Goal: Task Accomplishment & Management: Complete application form

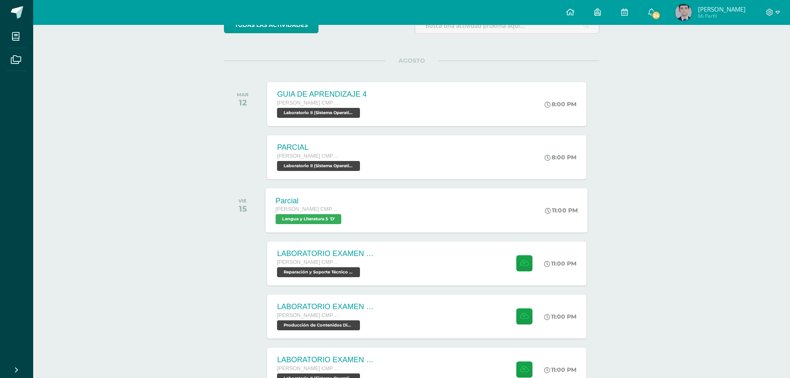
scroll to position [83, 0]
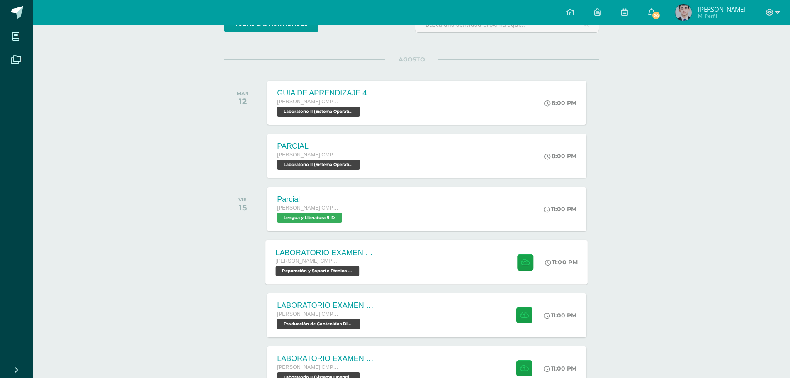
click at [360, 250] on div "LABORATORIO EXAMEN DE UNIDAD" at bounding box center [326, 252] width 100 height 9
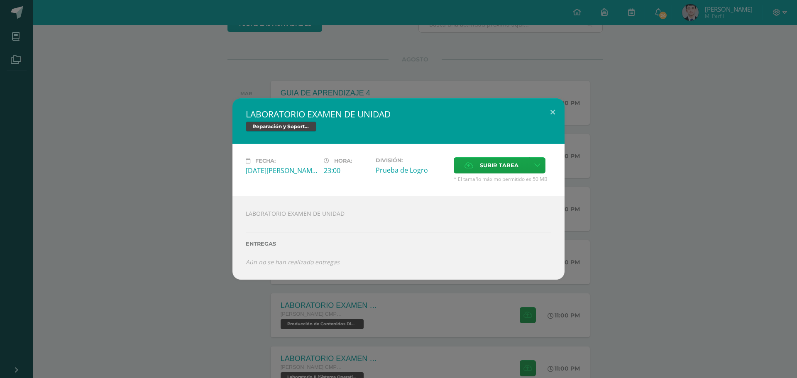
click at [294, 326] on div "LABORATORIO EXAMEN DE UNIDAD Reparación y Soporte Técnico CISCO Fecha: [DATE][P…" at bounding box center [398, 189] width 797 height 378
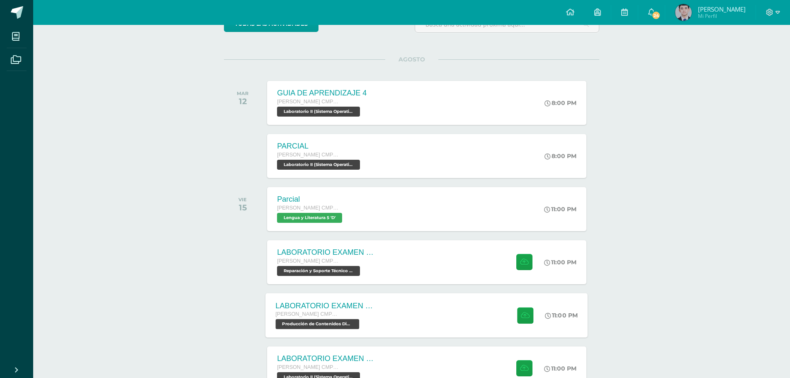
click at [349, 300] on div "LABORATORIO EXAMEN DE UNIDAD Quinto Bachillerato CMP Bachillerato en CCLL con O…" at bounding box center [326, 315] width 121 height 44
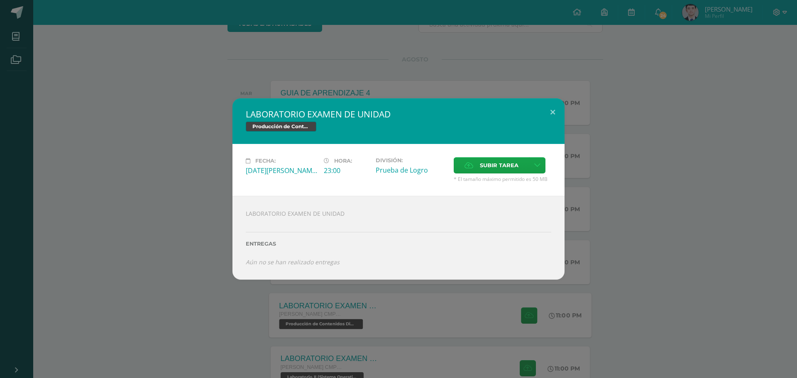
click at [349, 300] on div "LABORATORIO EXAMEN DE UNIDAD Producción de Contenidos Digitales Fecha: [DATE][P…" at bounding box center [398, 189] width 797 height 378
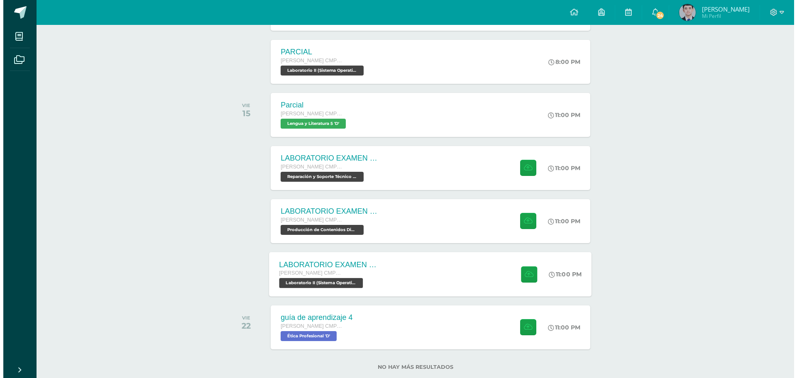
scroll to position [196, 0]
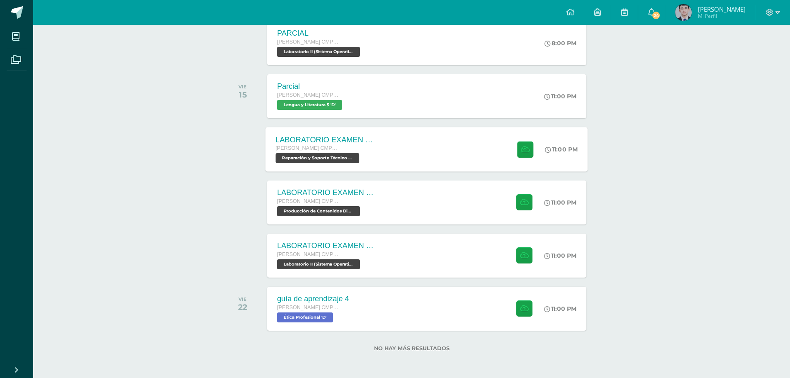
click at [363, 148] on div "[PERSON_NAME] CMP Bachillerato en CCLL con Orientación en Computación" at bounding box center [326, 148] width 100 height 9
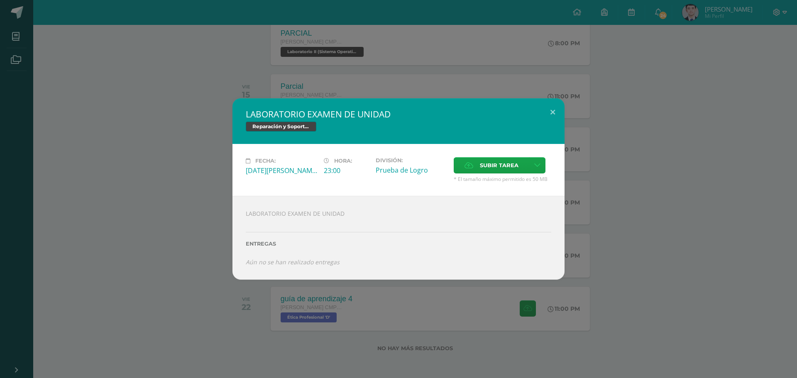
click at [339, 338] on div "LABORATORIO EXAMEN DE UNIDAD Reparación y Soporte Técnico CISCO Fecha: [DATE][P…" at bounding box center [398, 189] width 797 height 378
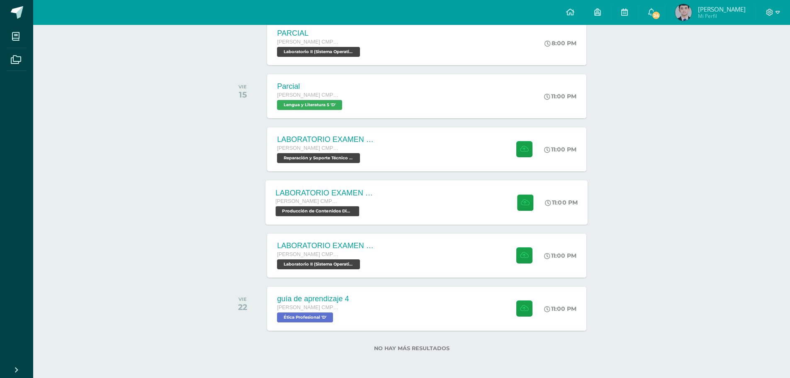
click at [336, 203] on span "[PERSON_NAME] CMP Bachillerato en CCLL con Orientación en Computación" at bounding box center [307, 201] width 63 height 6
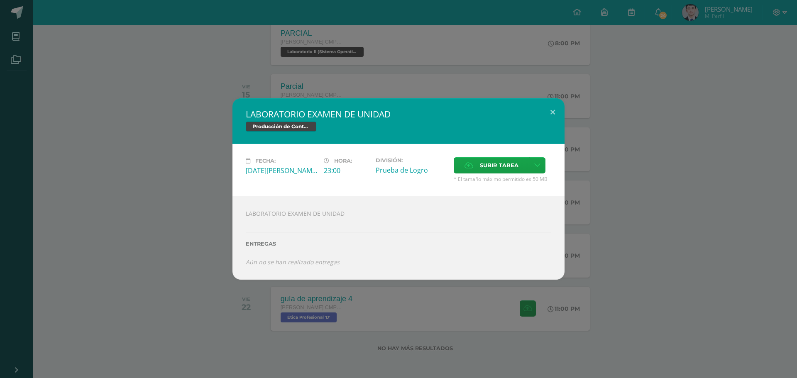
click at [319, 312] on div "LABORATORIO EXAMEN DE UNIDAD Producción de Contenidos Digitales Fecha: [DATE][P…" at bounding box center [398, 189] width 797 height 378
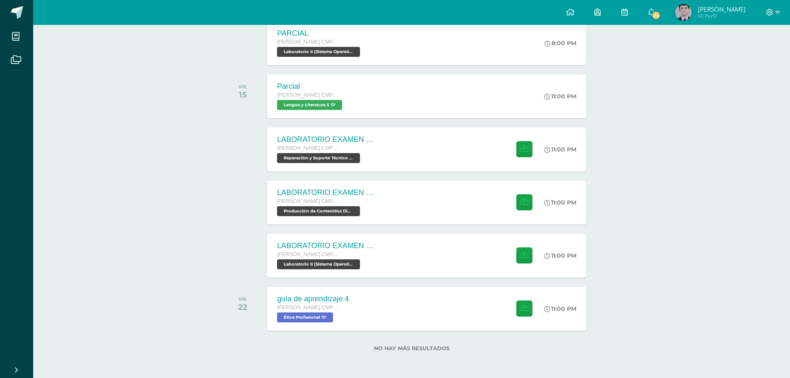
click at [347, 259] on span "Laboratorio II (Sistema Operativo Macintoch) 'D'" at bounding box center [318, 264] width 83 height 10
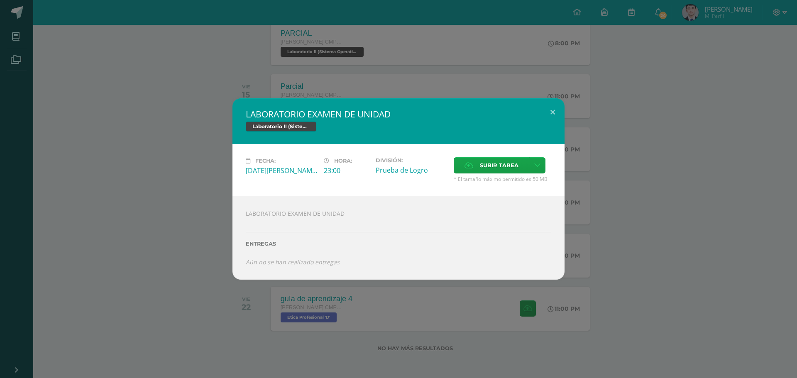
click at [294, 127] on span "Laboratorio II (Sistema Operativo Macintoch)" at bounding box center [281, 127] width 71 height 10
click at [298, 125] on span "Laboratorio II (Sistema Operativo Macintoch)" at bounding box center [281, 127] width 71 height 10
click at [239, 276] on div "LABORATORIO EXAMEN DE UNIDAD Entregas Aún no se han realizado entregas ¿Deseas …" at bounding box center [398, 238] width 332 height 84
click at [200, 186] on div "LABORATORIO EXAMEN DE UNIDAD Laboratorio II (Sistema Operativo Macintoch) Fecha…" at bounding box center [398, 188] width 790 height 181
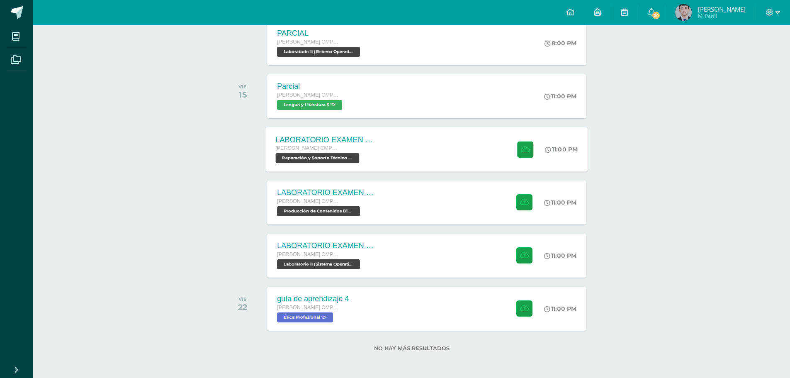
click at [348, 161] on span "Reparación y Soporte Técnico CISCO 'D'" at bounding box center [318, 158] width 84 height 10
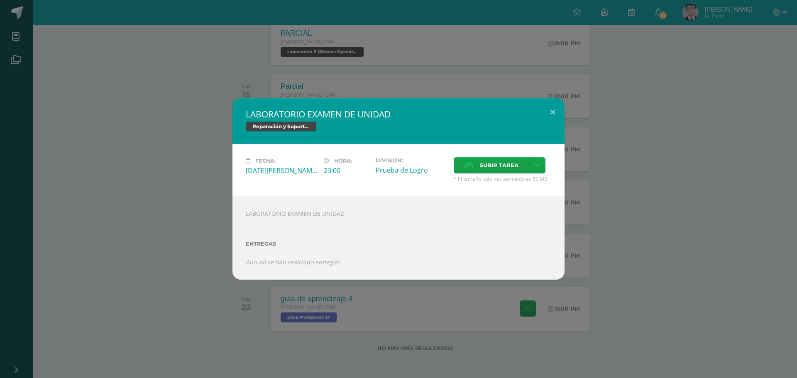
drag, startPoint x: 295, startPoint y: 121, endPoint x: 294, endPoint y: 125, distance: 4.9
click at [294, 125] on div "LABORATORIO EXAMEN DE UNIDAD Reparación y Soporte Técnico CISCO" at bounding box center [398, 121] width 332 height 46
click at [535, 168] on icon at bounding box center [537, 165] width 6 height 7
click at [538, 180] on link "Subir enlace" at bounding box center [507, 183] width 83 height 13
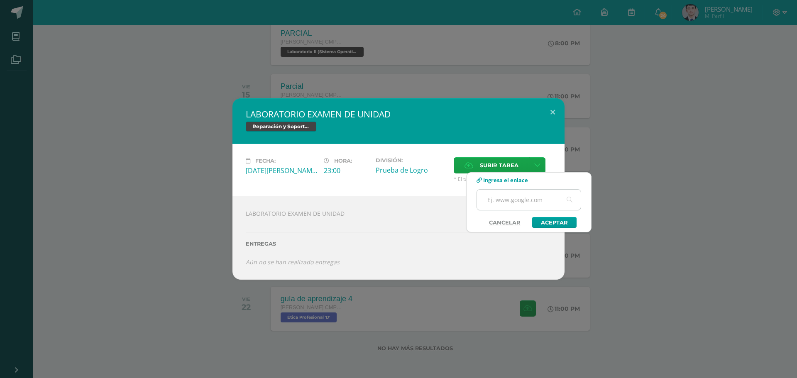
click at [530, 192] on input "text" at bounding box center [529, 200] width 104 height 20
paste input "[URL][DOMAIN_NAME]"
click at [546, 221] on link "Aceptar" at bounding box center [554, 222] width 44 height 11
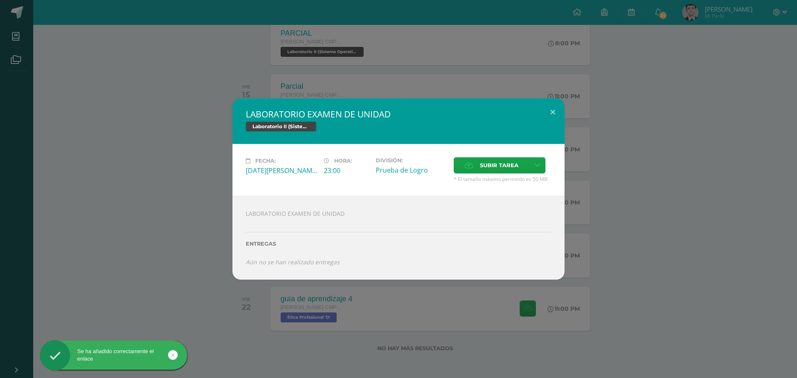
click at [144, 150] on div "LABORATORIO EXAMEN DE UNIDAD Laboratorio II (Sistema Operativo Macintoch) Fecha…" at bounding box center [398, 188] width 790 height 181
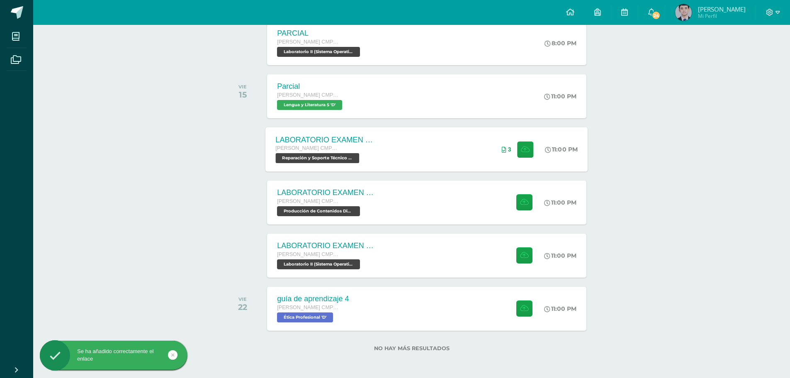
click at [367, 143] on div "LABORATORIO EXAMEN DE UNIDAD" at bounding box center [326, 139] width 100 height 9
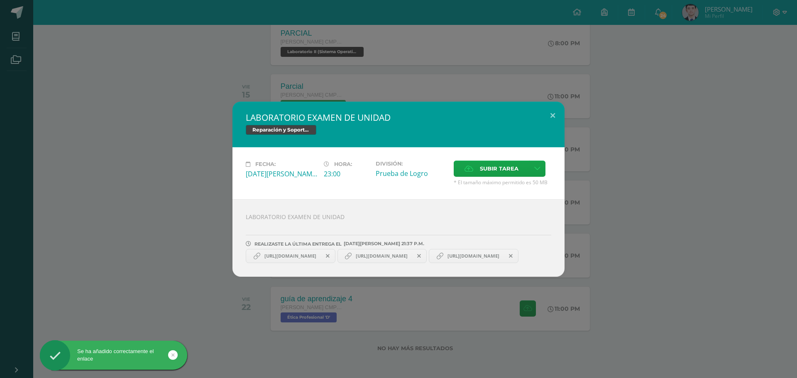
click at [329, 253] on icon at bounding box center [328, 256] width 4 height 6
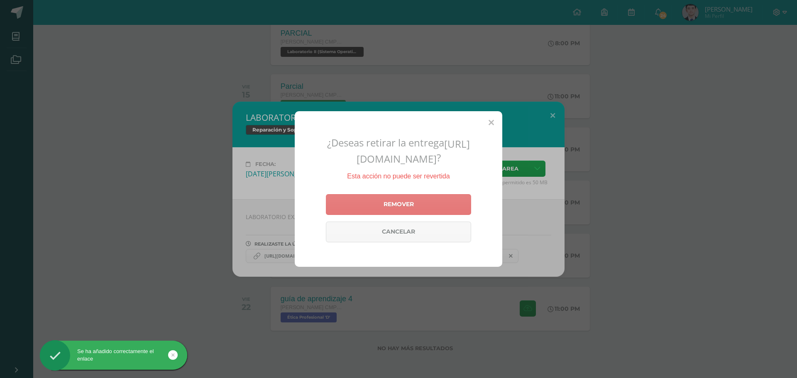
click at [375, 210] on link "Remover" at bounding box center [398, 204] width 145 height 21
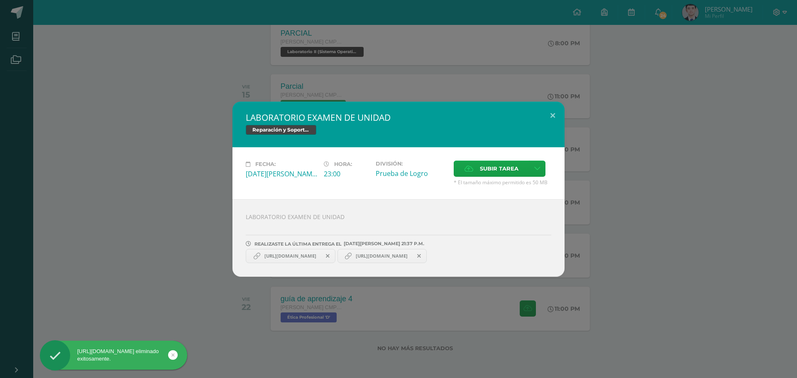
click at [329, 253] on icon at bounding box center [328, 256] width 4 height 6
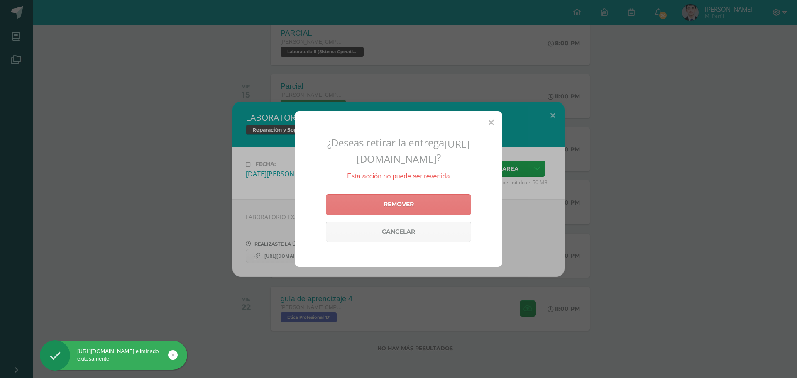
click at [381, 202] on link "Remover" at bounding box center [398, 204] width 145 height 21
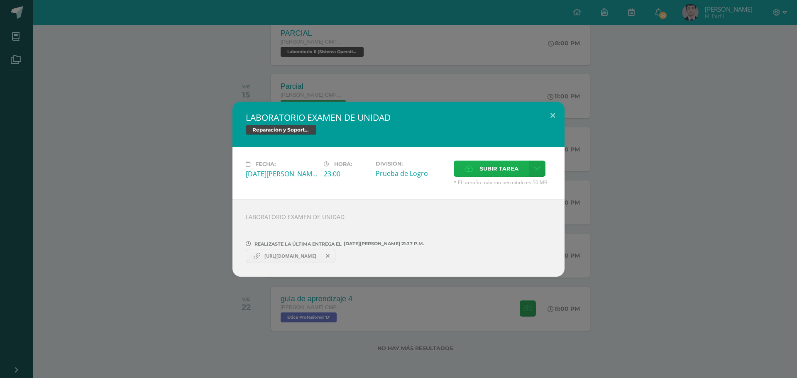
click at [528, 171] on label "Subir tarea" at bounding box center [491, 169] width 76 height 16
click at [0, 0] on input "Subir tarea" at bounding box center [0, 0] width 0 height 0
click at [535, 173] on link at bounding box center [537, 169] width 16 height 16
click at [527, 182] on link "Subir enlace" at bounding box center [507, 186] width 83 height 13
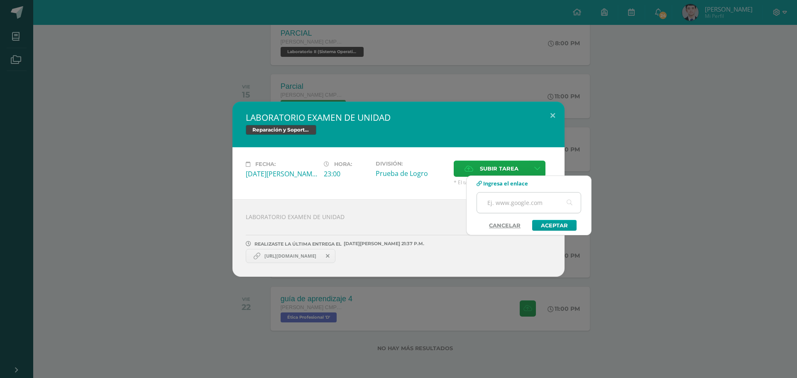
click at [529, 203] on input "text" at bounding box center [529, 202] width 104 height 20
paste input "[URL][DOMAIN_NAME]"
type input "[URL][DOMAIN_NAME]"
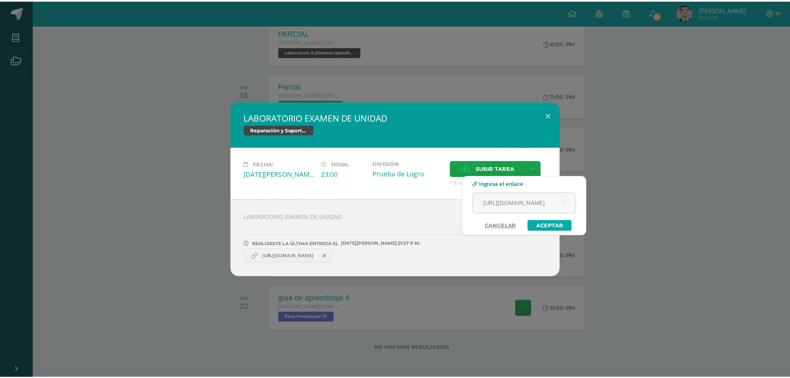
scroll to position [0, 0]
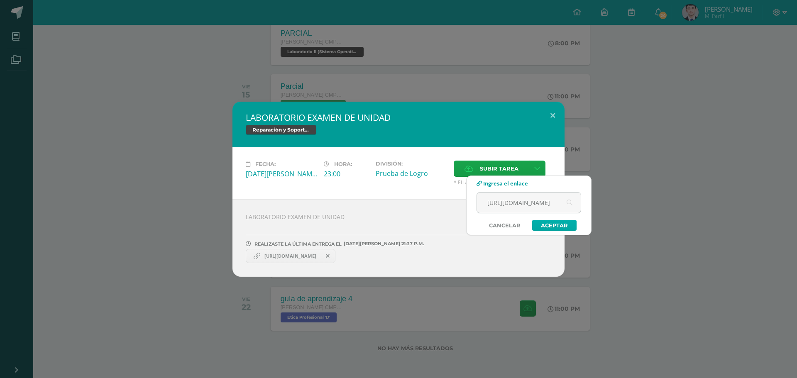
click at [543, 225] on link "Aceptar" at bounding box center [554, 225] width 44 height 11
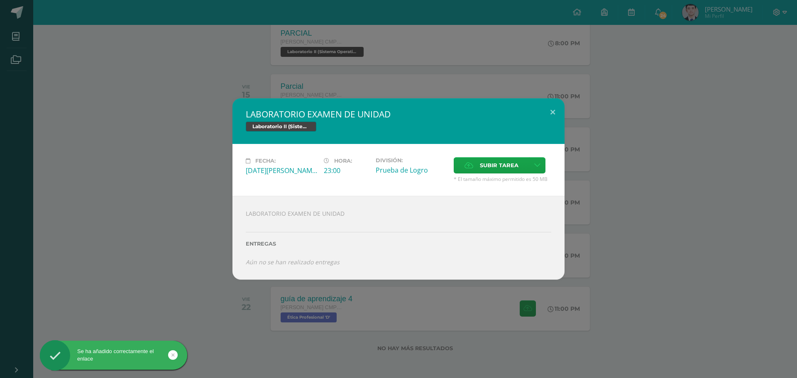
drag, startPoint x: 142, startPoint y: 41, endPoint x: 137, endPoint y: 43, distance: 5.2
click at [139, 41] on div "LABORATORIO EXAMEN DE UNIDAD Laboratorio II (Sistema Operativo Macintoch) Fecha…" at bounding box center [398, 189] width 797 height 378
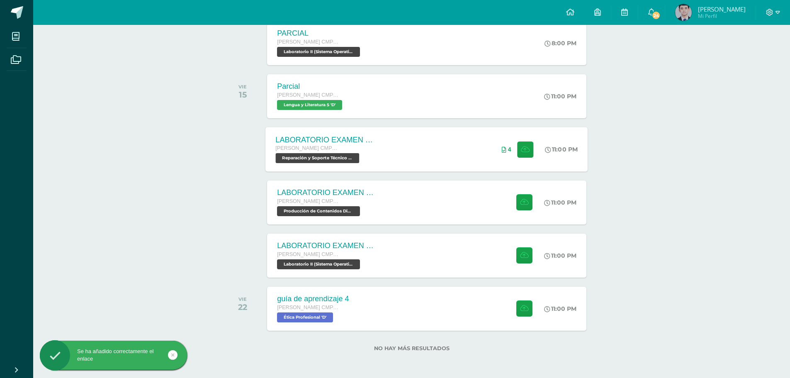
click at [423, 145] on div "LABORATORIO EXAMEN DE UNIDAD Quinto Bachillerato CMP Bachillerato en CCLL con O…" at bounding box center [427, 149] width 322 height 44
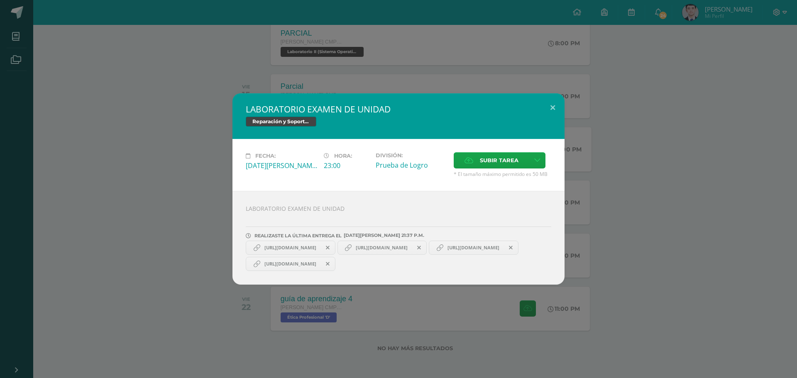
click at [329, 263] on icon at bounding box center [328, 264] width 4 height 6
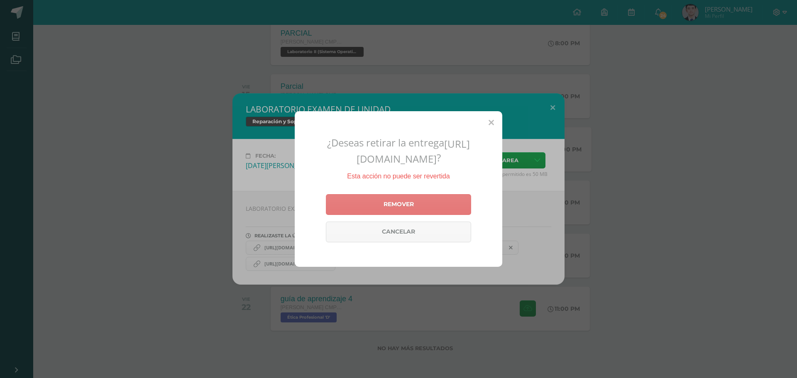
click at [428, 206] on link "Remover" at bounding box center [398, 204] width 145 height 21
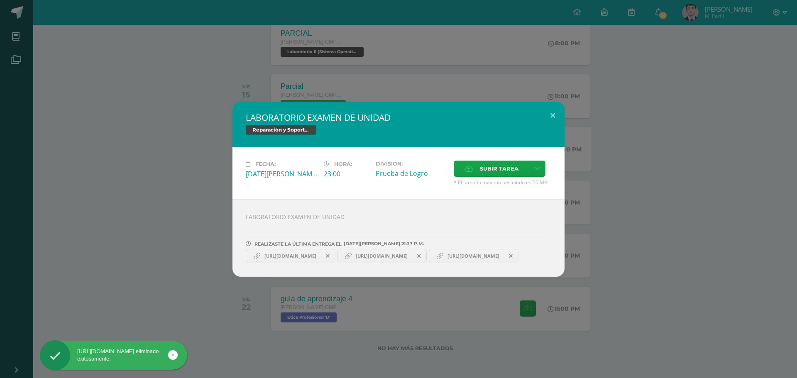
click at [509, 259] on icon at bounding box center [511, 256] width 4 height 6
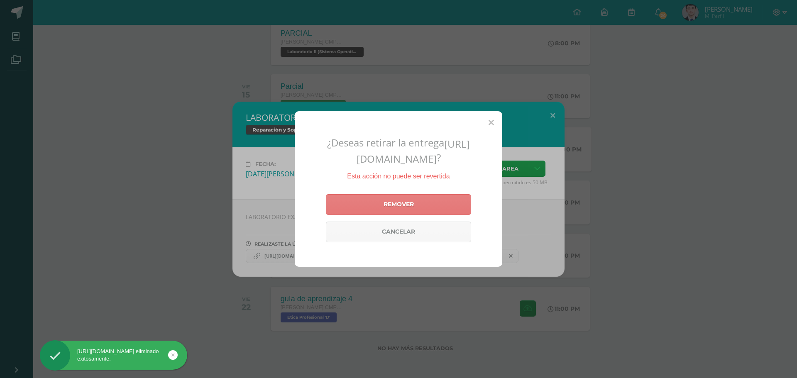
click at [395, 202] on link "Remover" at bounding box center [398, 204] width 145 height 21
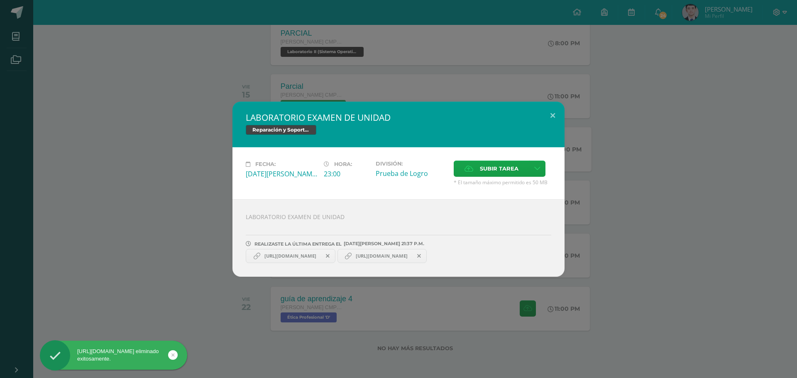
click at [396, 335] on div "LABORATORIO EXAMEN DE UNIDAD Reparación y Soporte Técnico CISCO Fecha: [DATE][P…" at bounding box center [398, 189] width 797 height 378
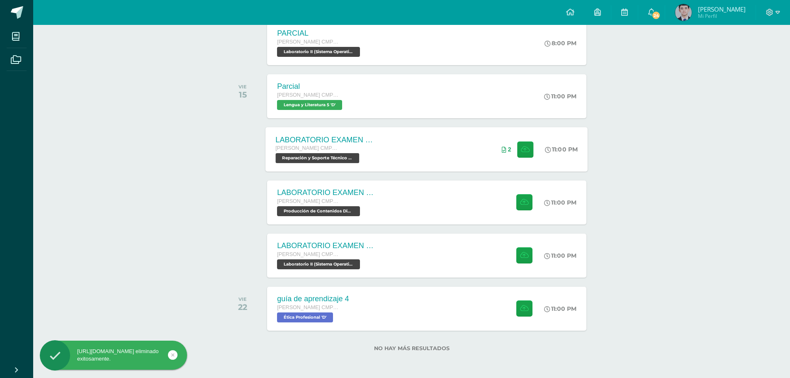
click at [474, 161] on div "LABORATORIO EXAMEN DE UNIDAD Quinto Bachillerato CMP Bachillerato en CCLL con O…" at bounding box center [427, 149] width 322 height 44
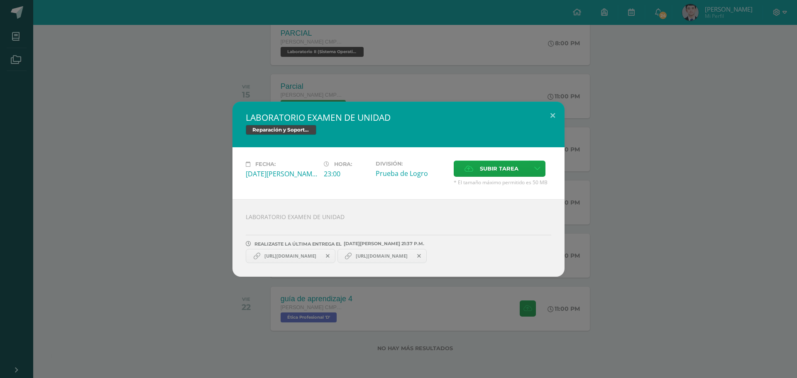
click at [196, 222] on div "LABORATORIO EXAMEN DE UNIDAD Reparación y Soporte Técnico CISCO Fecha: [DATE][P…" at bounding box center [398, 189] width 790 height 175
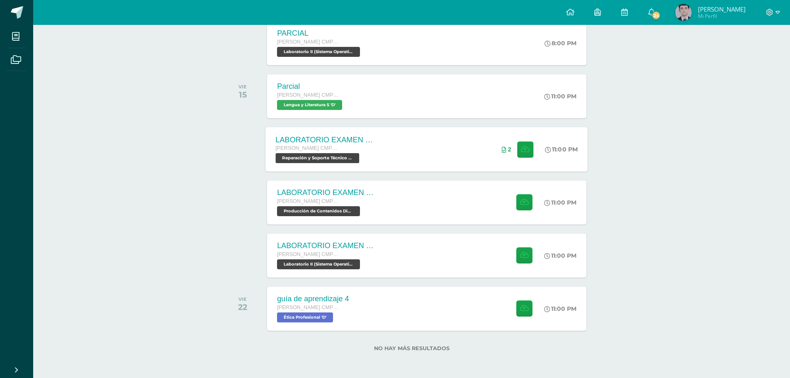
click at [353, 157] on span "Reparación y Soporte Técnico CISCO 'D'" at bounding box center [318, 158] width 84 height 10
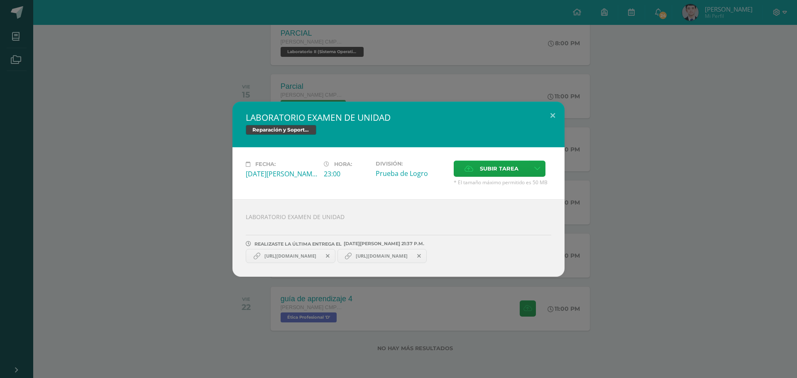
click at [166, 198] on div "LABORATORIO EXAMEN DE UNIDAD Reparación y Soporte Técnico CISCO Fecha: [DATE][P…" at bounding box center [398, 189] width 790 height 175
